Goal: Information Seeking & Learning: Find specific page/section

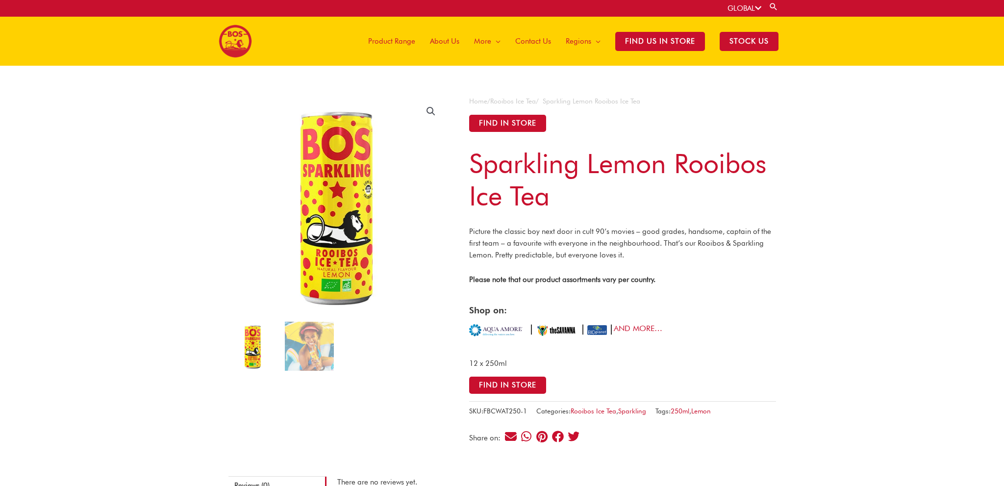
click at [437, 37] on span "About Us" at bounding box center [444, 40] width 29 height 29
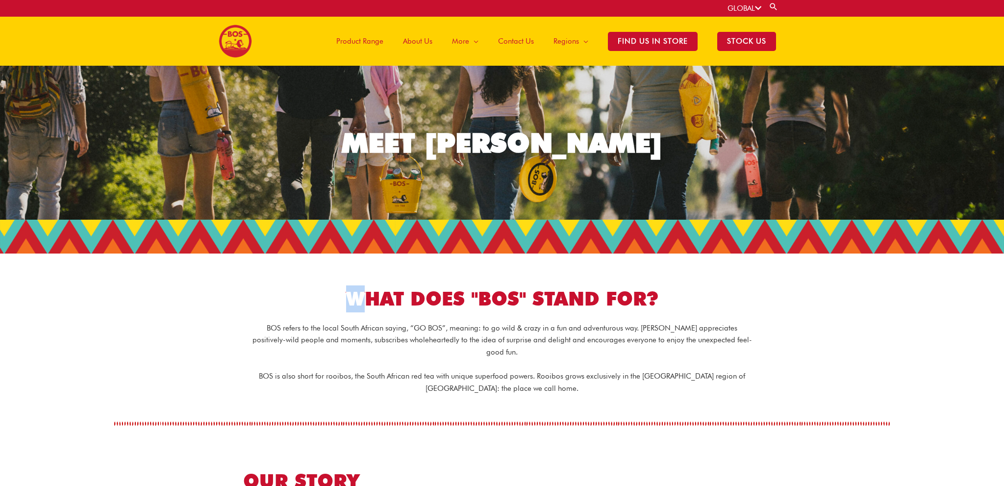
drag, startPoint x: 346, startPoint y: 294, endPoint x: 375, endPoint y: 313, distance: 34.4
click at [369, 307] on h1 "WHAT DOES "BOS" STAND FOR?" at bounding box center [502, 298] width 549 height 27
click at [399, 328] on p "BOS refers to the local South African saying, “GO BOS”, meaning: to go wild & c…" at bounding box center [502, 340] width 500 height 36
click at [232, 37] on img at bounding box center [235, 41] width 33 height 33
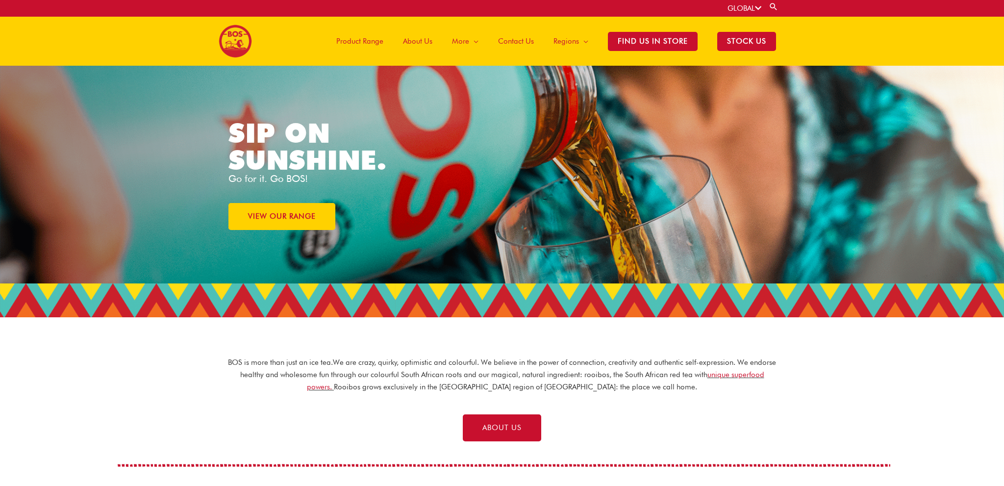
click at [423, 40] on span "About Us" at bounding box center [417, 40] width 29 height 29
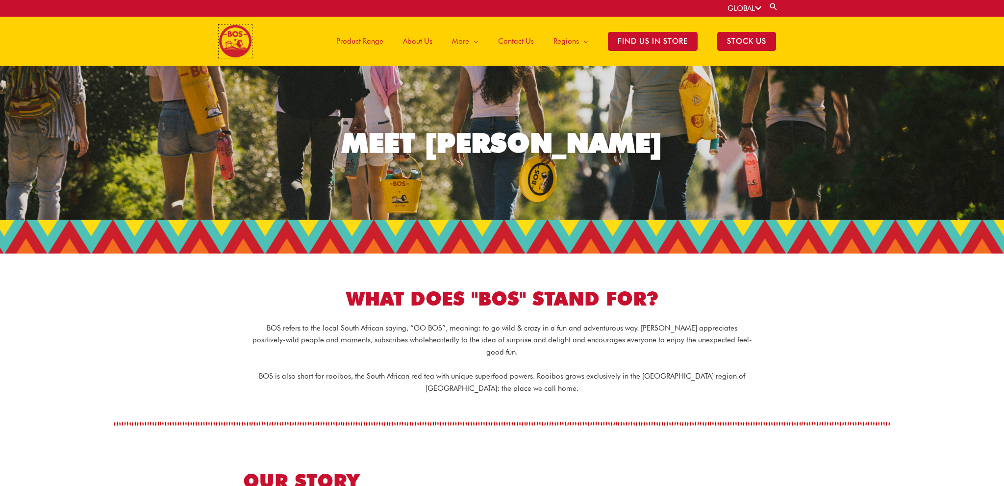
click at [236, 37] on img at bounding box center [235, 41] width 33 height 33
click at [409, 39] on span "About Us" at bounding box center [417, 40] width 29 height 29
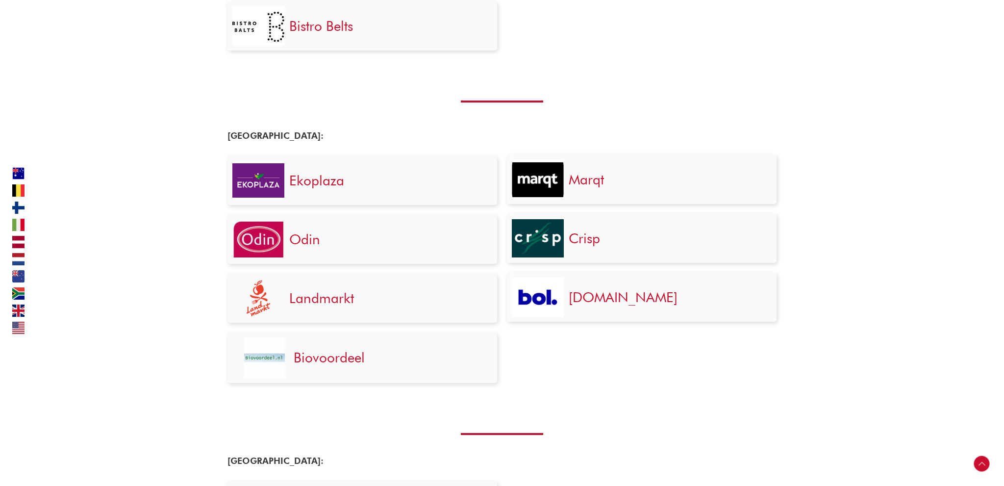
scroll to position [1087, 0]
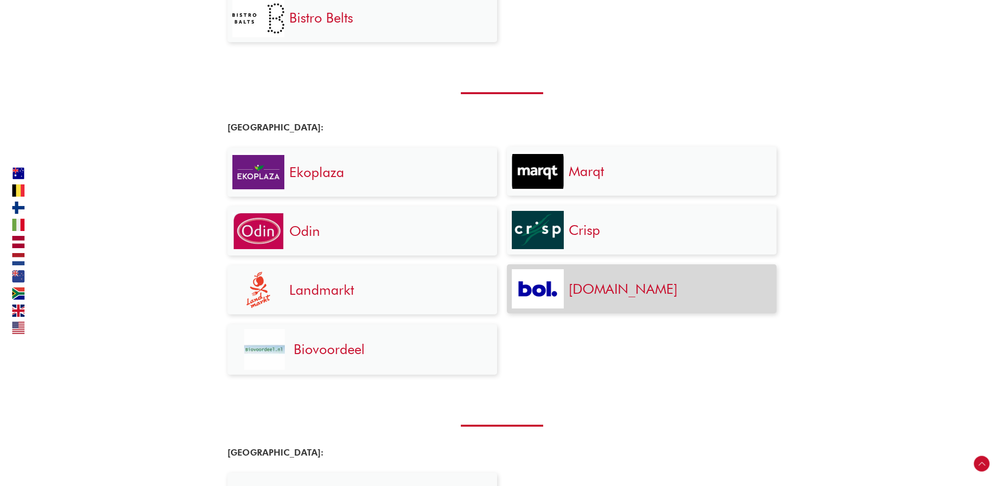
click at [554, 288] on img at bounding box center [538, 289] width 52 height 28
